Goal: Task Accomplishment & Management: Use online tool/utility

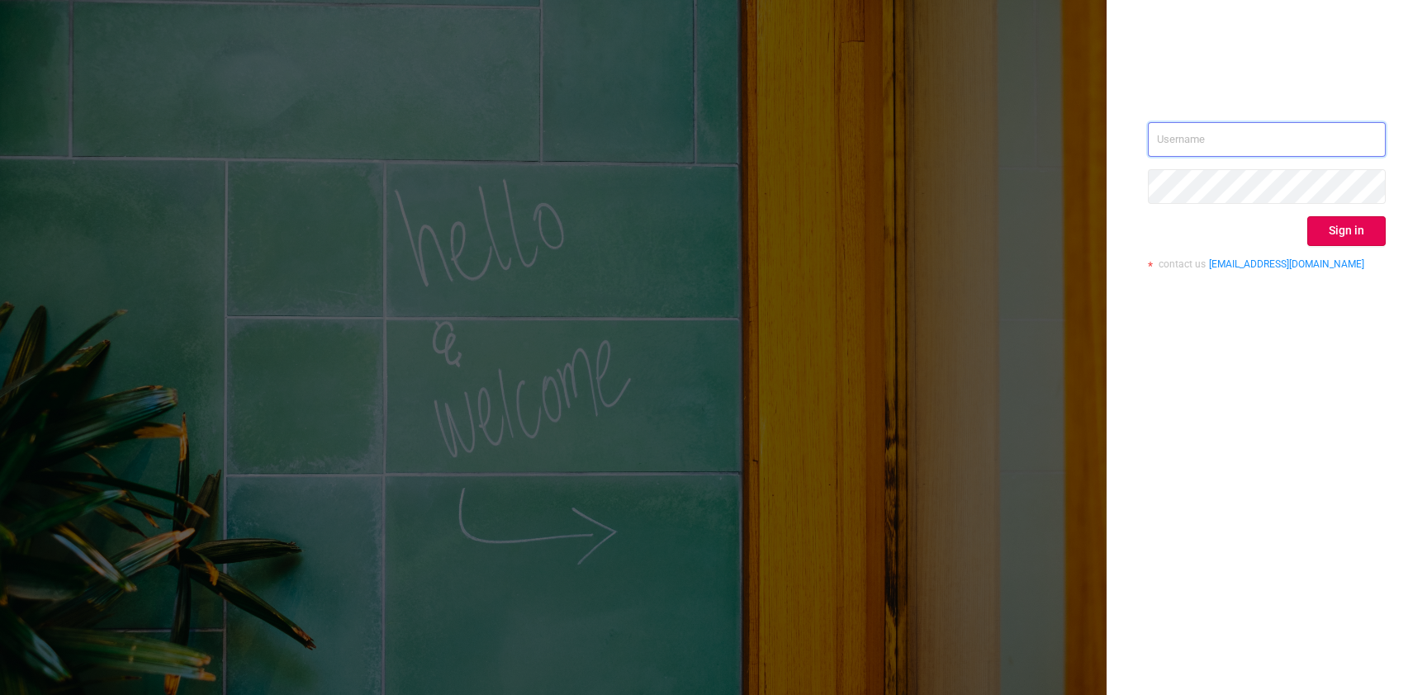
click at [1291, 135] on input "text" at bounding box center [1267, 139] width 238 height 35
type input "[EMAIL_ADDRESS][DOMAIN_NAME]"
click at [1360, 225] on button "Sign in" at bounding box center [1346, 231] width 78 height 30
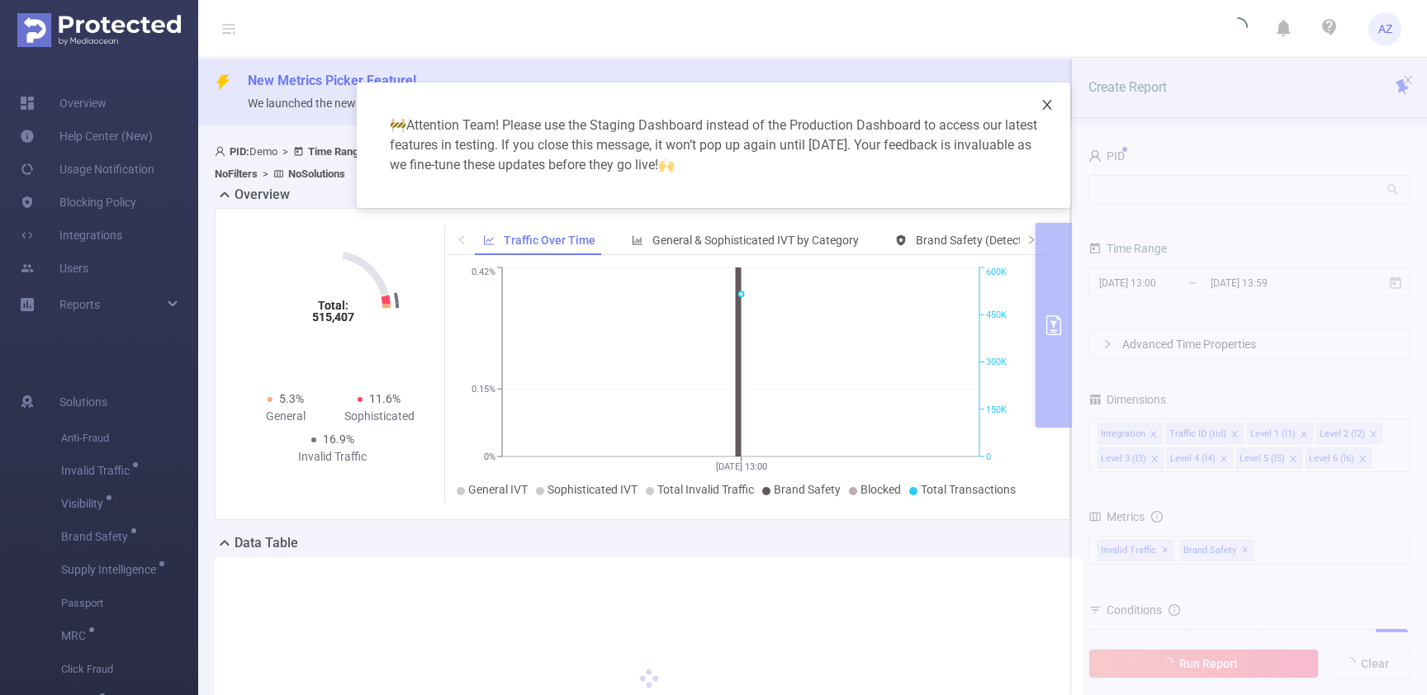
click at [1048, 102] on icon "icon: close" at bounding box center [1046, 105] width 9 height 10
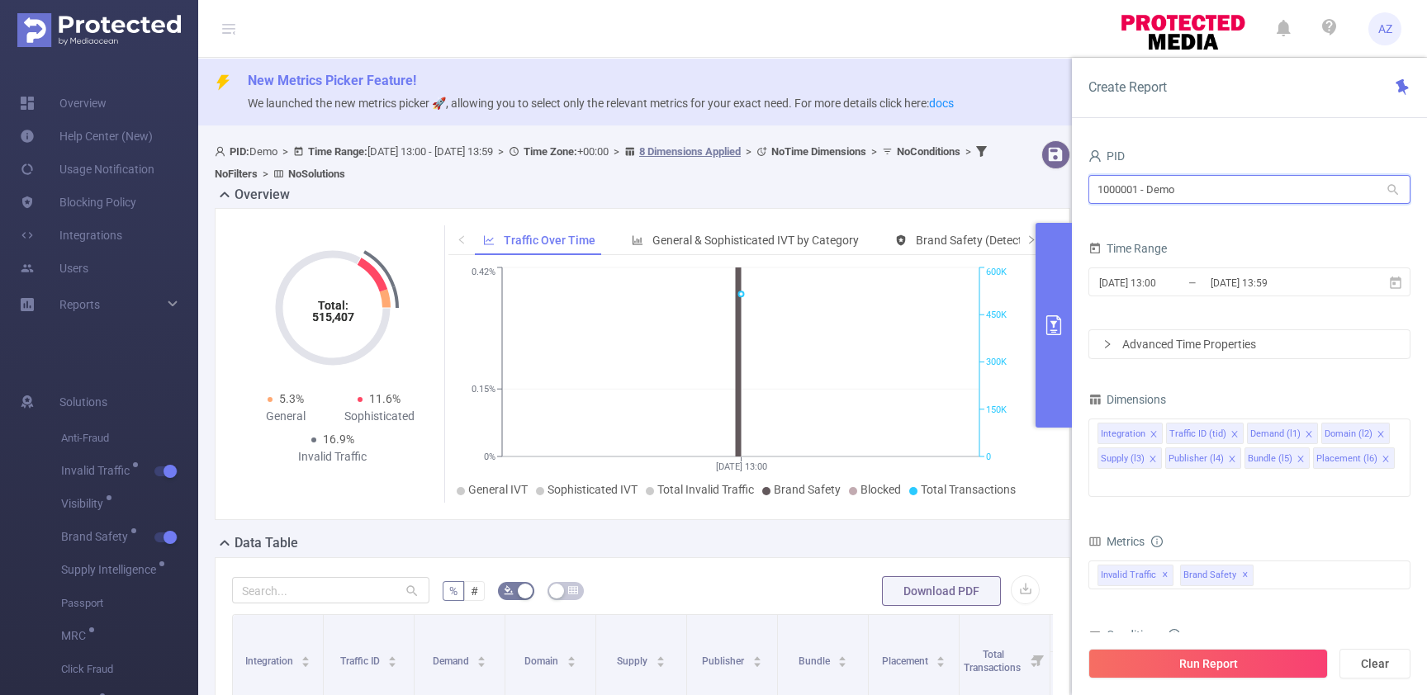
drag, startPoint x: 1203, startPoint y: 187, endPoint x: 906, endPoint y: 178, distance: 297.4
click at [906, 178] on section "PID: Demo > Time Range: [DATE] 13:00 - [DATE] 13:59 > Time Zone: +00:00 > 8 Dim…" at bounding box center [812, 679] width 1229 height 1090
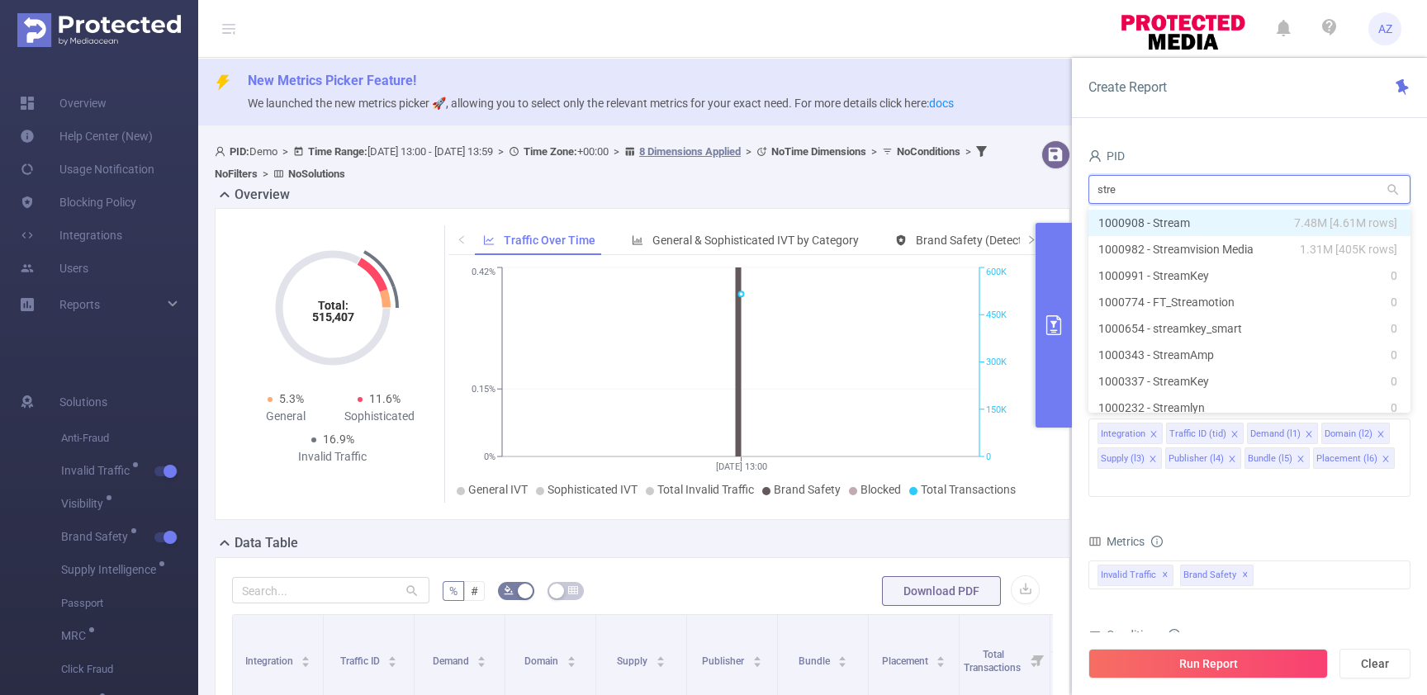
type input "strea"
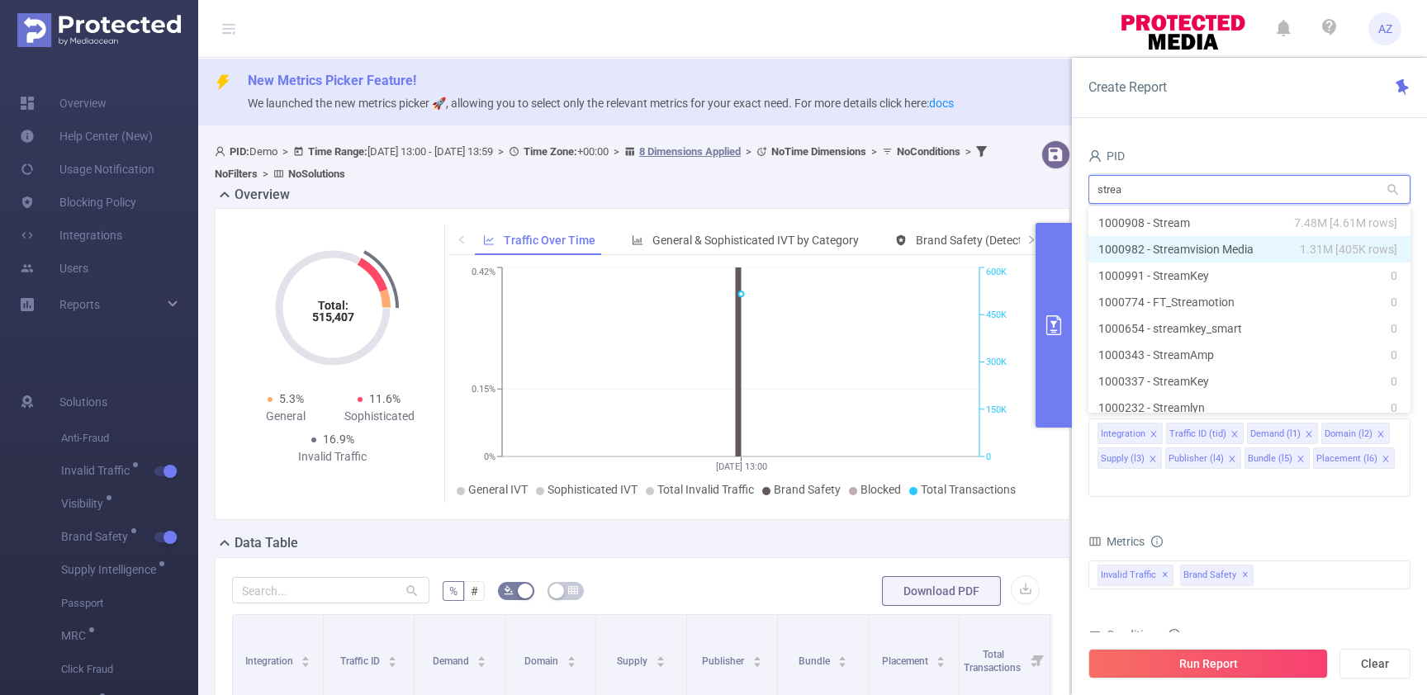
click at [1148, 248] on li "1000982 - Streamvision Media 1.31M [405K rows]" at bounding box center [1249, 249] width 322 height 26
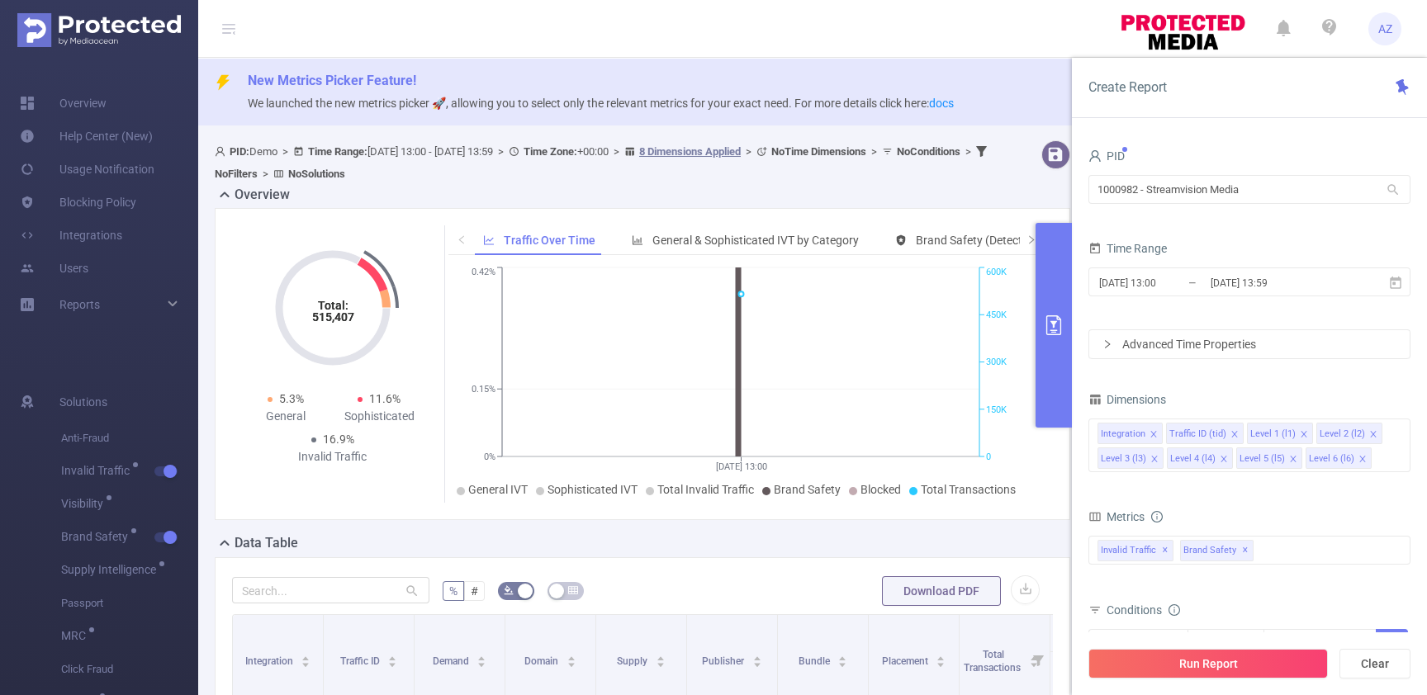
click at [1257, 233] on form "PID 1000982 - Streamvision Media 1000982 - Streamvision Media Time Range [DATE]…" at bounding box center [1249, 251] width 322 height 215
click at [1219, 286] on input "[DATE] 13:59" at bounding box center [1276, 283] width 134 height 22
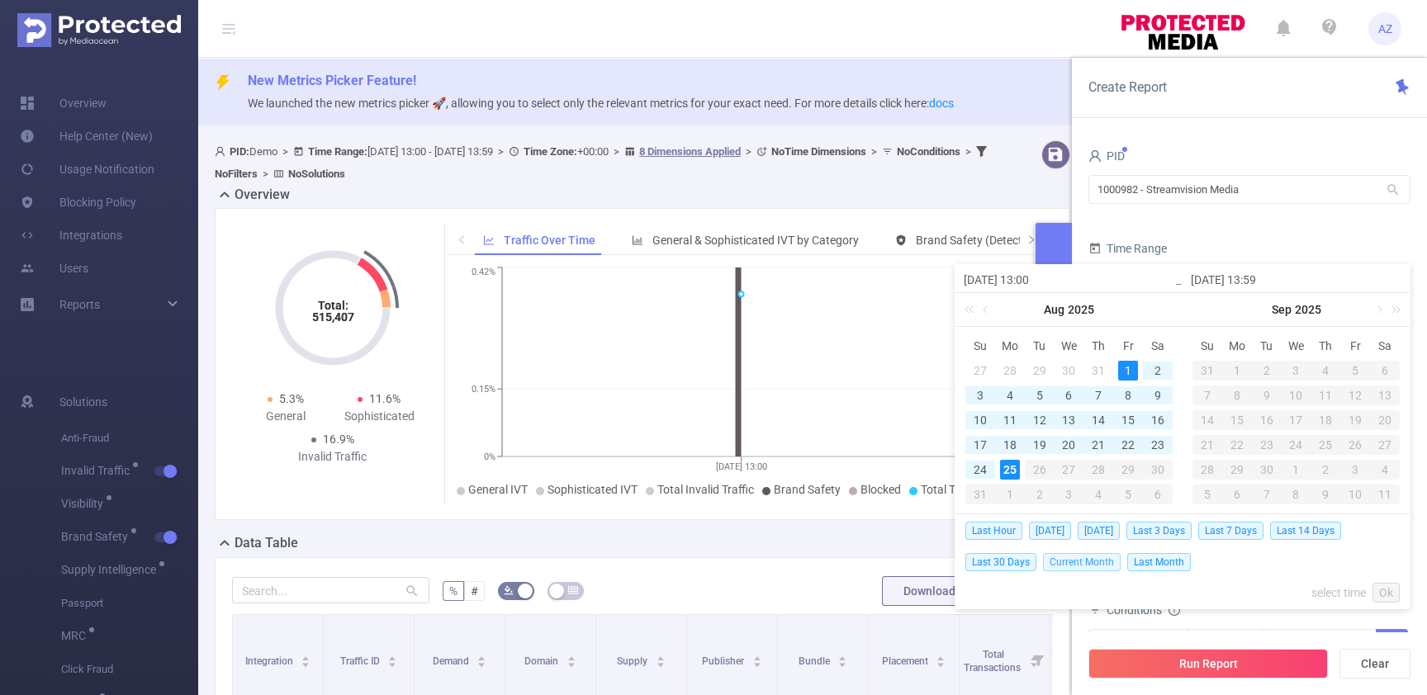
click at [1073, 553] on span "Current Month" at bounding box center [1082, 562] width 78 height 18
type input "[DATE] 00:00"
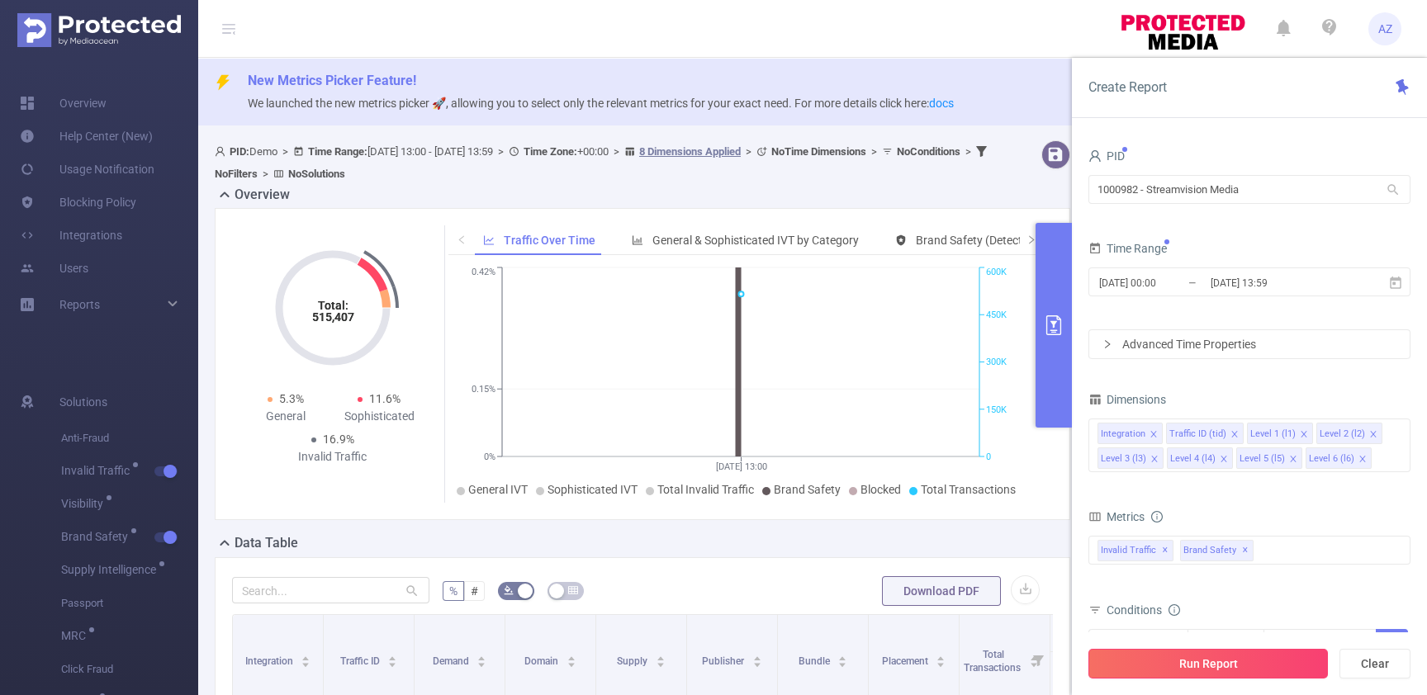
click at [1172, 654] on button "Run Report" at bounding box center [1207, 664] width 239 height 30
